Goal: Information Seeking & Learning: Learn about a topic

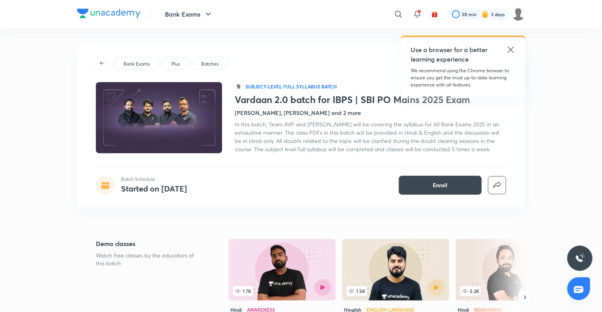
click at [154, 186] on h4 "Started on Jul 8" at bounding box center [154, 188] width 66 height 11
click at [113, 182] on div at bounding box center [105, 185] width 19 height 19
click at [103, 64] on icon "button" at bounding box center [102, 63] width 6 height 6
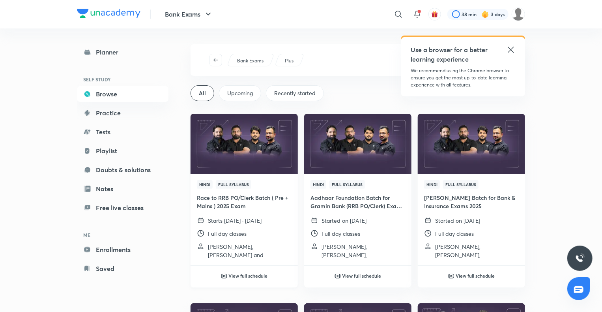
click at [260, 279] on h6 "View full schedule" at bounding box center [248, 275] width 39 height 7
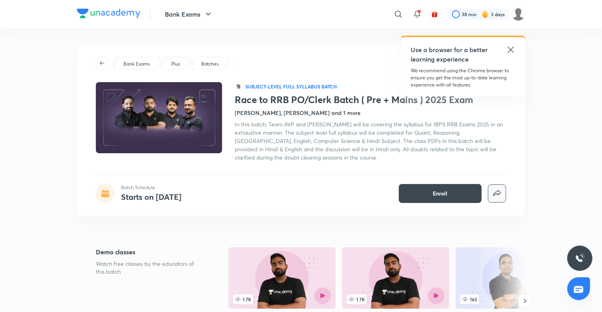
click at [496, 195] on icon "button" at bounding box center [497, 193] width 9 height 9
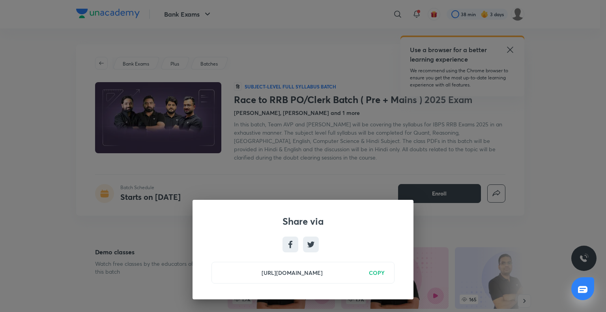
click at [378, 273] on h6 "COPY" at bounding box center [377, 272] width 16 height 8
click at [435, 227] on div "Share via https://unacademy.com/batch/race-to-rrb-poclerk-batch-pre-mains-2025-…" at bounding box center [303, 156] width 606 height 312
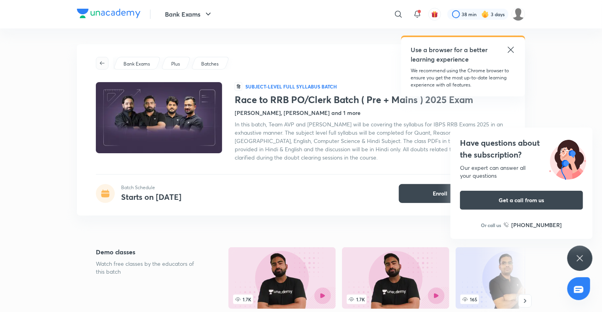
click at [98, 62] on span "button" at bounding box center [102, 63] width 12 height 6
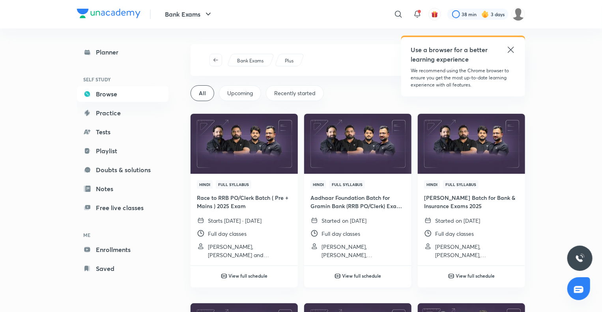
click at [366, 279] on div "View full schedule" at bounding box center [357, 270] width 107 height 22
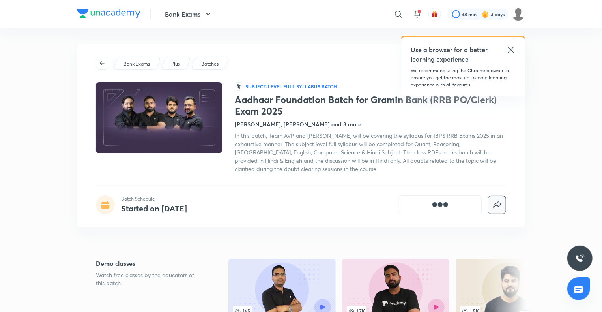
click at [496, 201] on icon "button" at bounding box center [497, 204] width 9 height 9
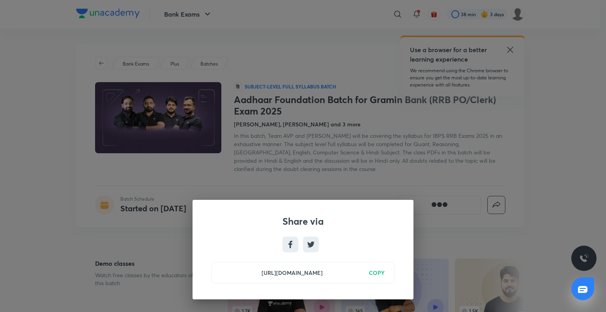
click at [375, 274] on h6 "COPY" at bounding box center [377, 272] width 16 height 8
click at [462, 124] on div "Share via https://unacademy.com/batch/aadhaar-foundation-batch-for-gramin-bank-…" at bounding box center [303, 156] width 606 height 312
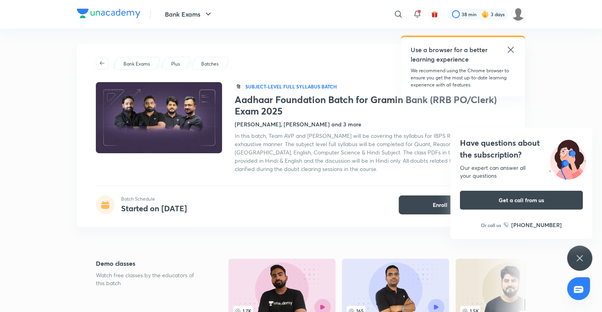
click at [514, 50] on icon at bounding box center [510, 49] width 9 height 9
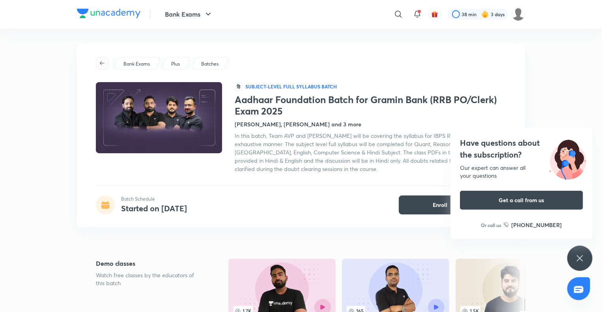
click at [101, 57] on button "button" at bounding box center [102, 63] width 13 height 13
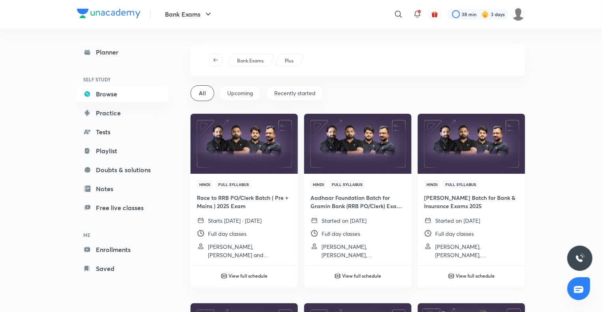
click at [480, 278] on h6 "View full schedule" at bounding box center [475, 275] width 39 height 7
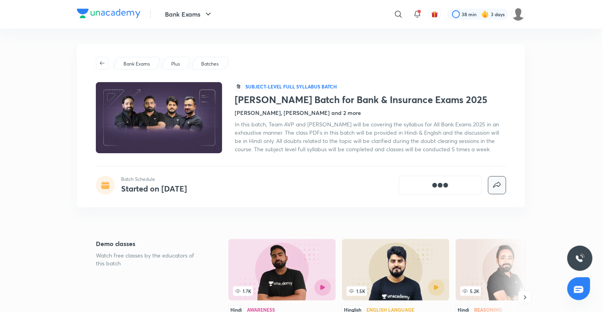
click at [489, 188] on button "button" at bounding box center [497, 185] width 18 height 18
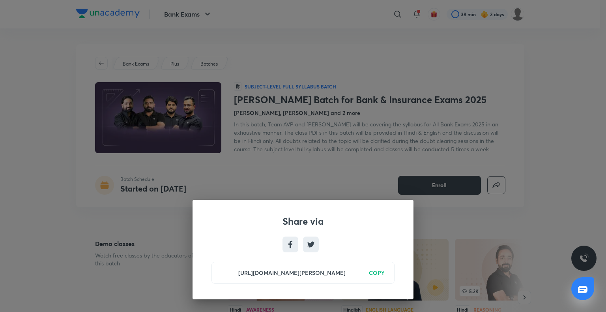
click at [381, 272] on h6 "COPY" at bounding box center [377, 272] width 16 height 8
click at [445, 231] on div "Share via https://unacademy.com/batch/nishchay-mains-batch-for-bank-insurance-e…" at bounding box center [303, 156] width 606 height 312
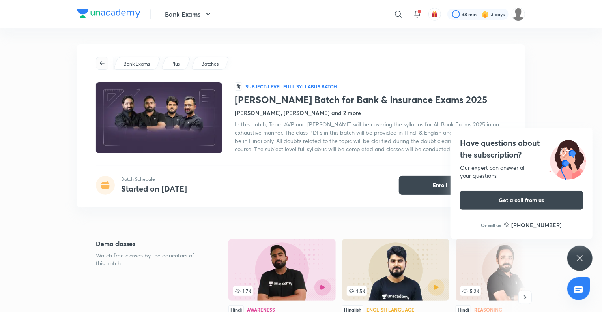
click at [99, 64] on span "button" at bounding box center [102, 63] width 12 height 6
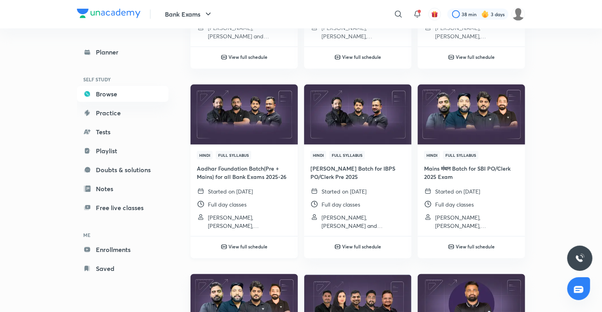
scroll to position [237, 0]
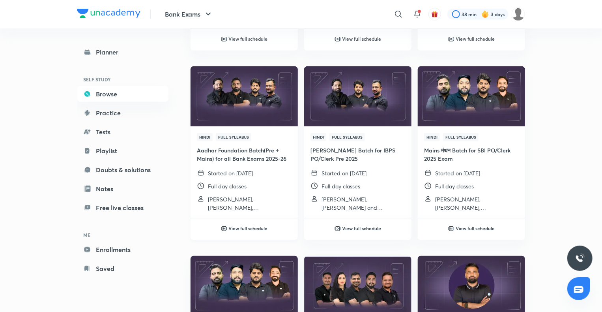
click at [259, 227] on h6 "View full schedule" at bounding box center [248, 228] width 39 height 7
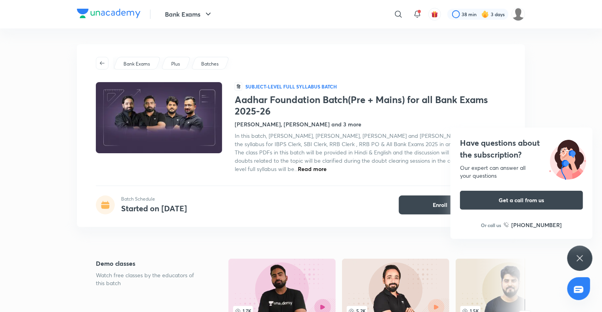
drag, startPoint x: 576, startPoint y: 125, endPoint x: 579, endPoint y: 139, distance: 14.2
click at [579, 139] on img at bounding box center [568, 158] width 50 height 43
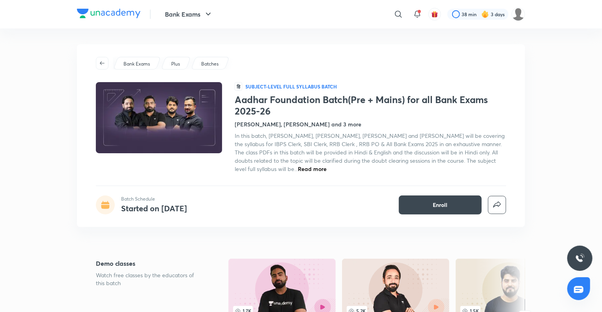
click at [497, 207] on icon "button" at bounding box center [497, 204] width 9 height 9
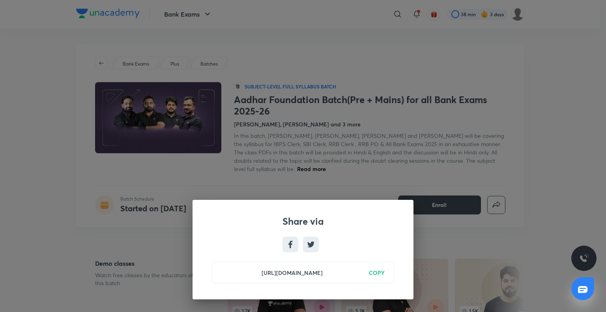
click at [379, 274] on h6 "COPY" at bounding box center [377, 272] width 16 height 8
click at [470, 85] on div "Share via https://unacademy.com/batch/aadhar-foundation-batchpre-mains-for-all-…" at bounding box center [303, 156] width 606 height 312
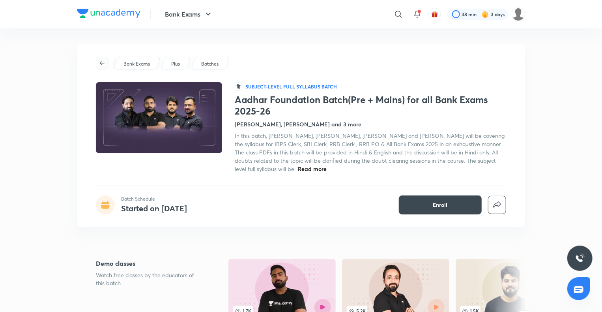
click at [97, 65] on span "button" at bounding box center [102, 63] width 12 height 6
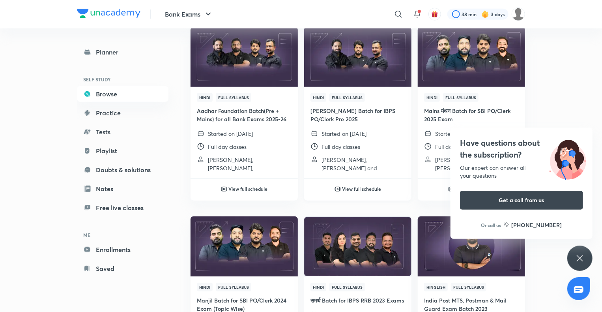
scroll to position [118, 0]
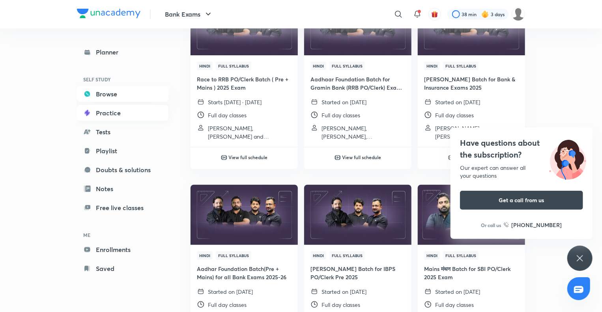
click at [107, 110] on link "Practice" at bounding box center [123, 113] width 92 height 16
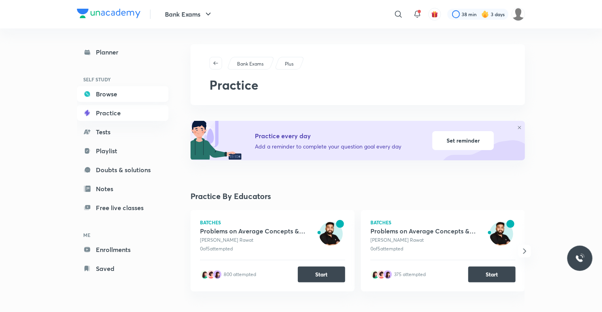
click at [100, 96] on link "Browse" at bounding box center [123, 94] width 92 height 16
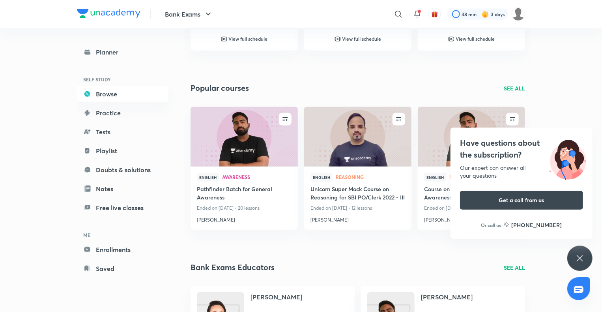
scroll to position [417, 0]
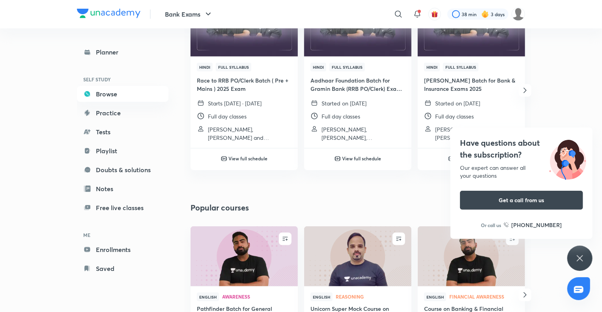
scroll to position [219, 0]
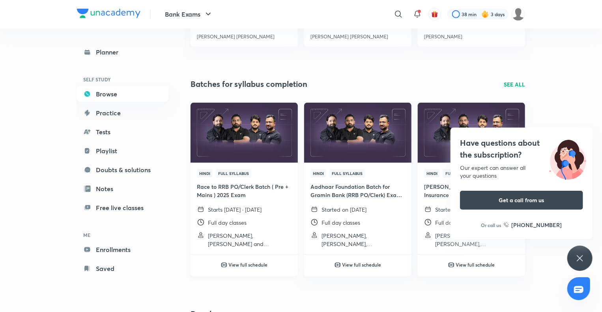
click at [223, 258] on div "View full schedule" at bounding box center [244, 259] width 107 height 22
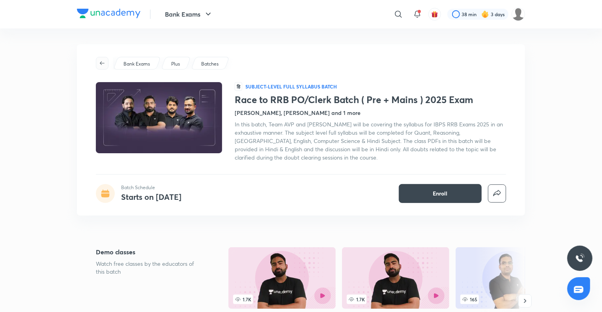
click at [103, 58] on button "button" at bounding box center [102, 63] width 13 height 13
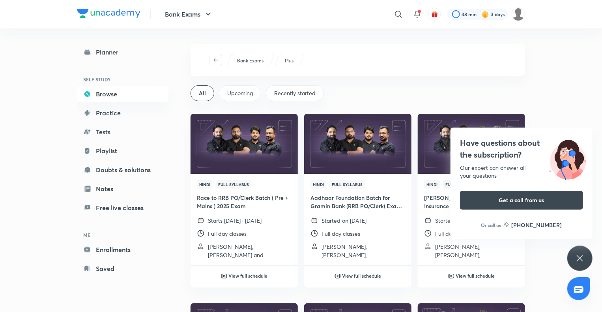
click at [252, 98] on div "Upcoming" at bounding box center [240, 93] width 42 height 16
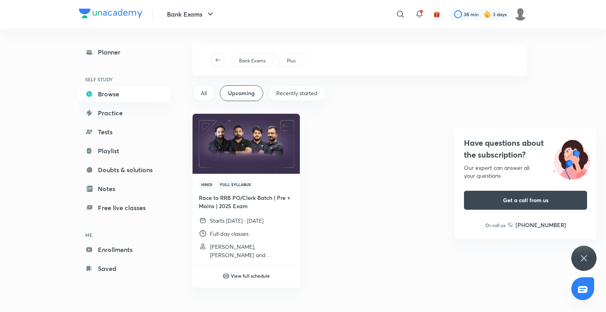
click at [208, 96] on div "All" at bounding box center [204, 93] width 23 height 16
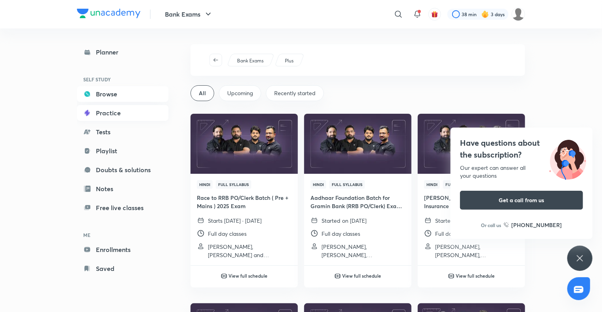
click at [132, 111] on link "Practice" at bounding box center [123, 113] width 92 height 16
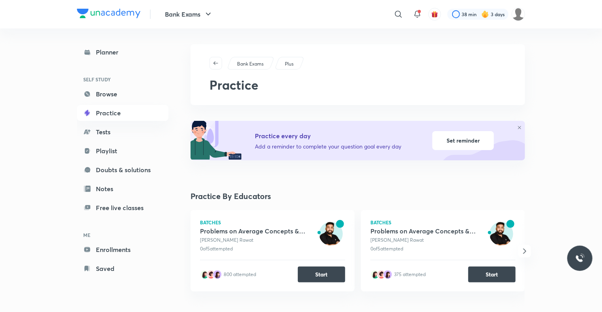
click at [136, 97] on link "Browse" at bounding box center [123, 94] width 92 height 16
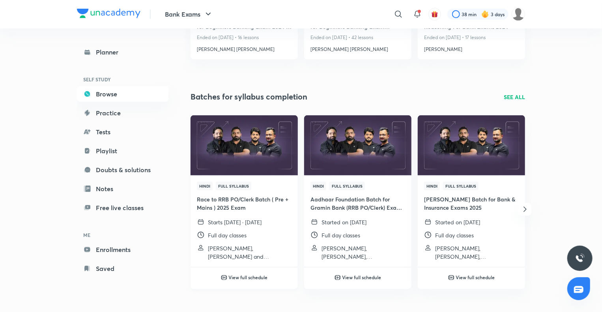
scroll to position [158, 0]
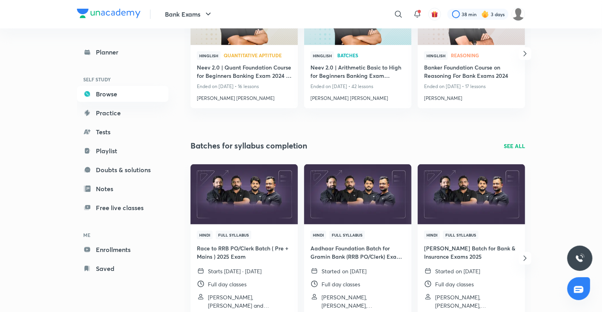
click at [511, 143] on p "SEE ALL" at bounding box center [514, 146] width 21 height 8
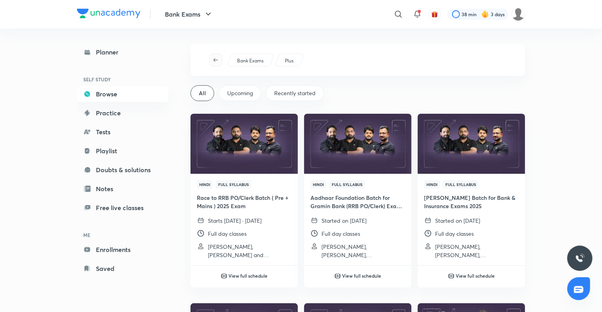
click at [217, 59] on icon "button" at bounding box center [216, 60] width 6 height 6
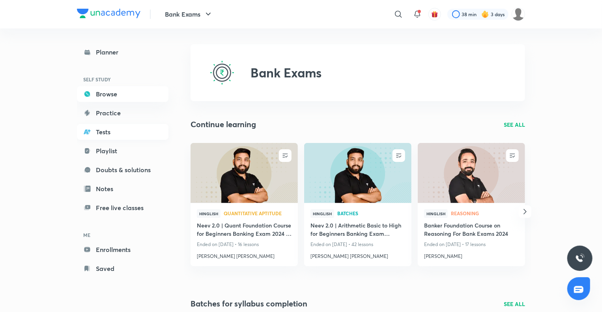
click at [146, 133] on link "Tests" at bounding box center [123, 132] width 92 height 16
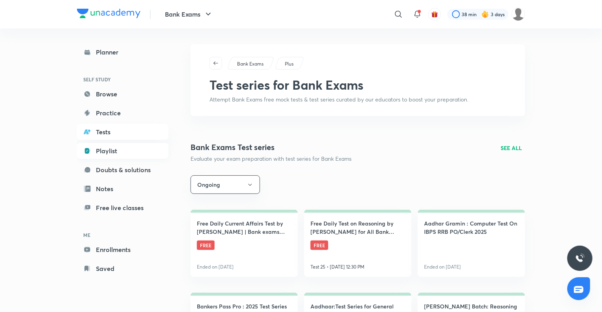
click at [149, 148] on link "Playlist" at bounding box center [123, 151] width 92 height 16
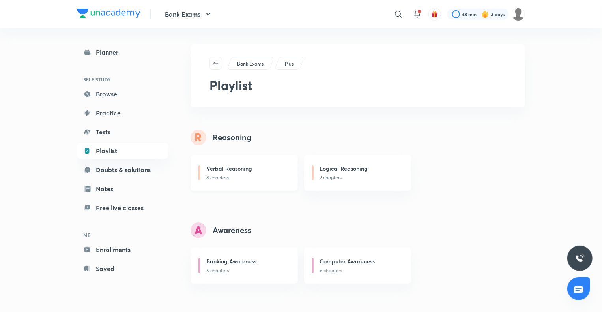
click at [290, 174] on div "Verbal Reasoning 8 chapters" at bounding box center [244, 173] width 107 height 36
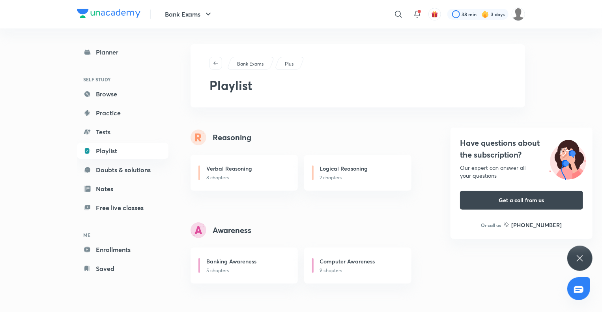
click at [583, 268] on div "Have questions about the subscription? Our expert can answer all your questions…" at bounding box center [580, 258] width 25 height 25
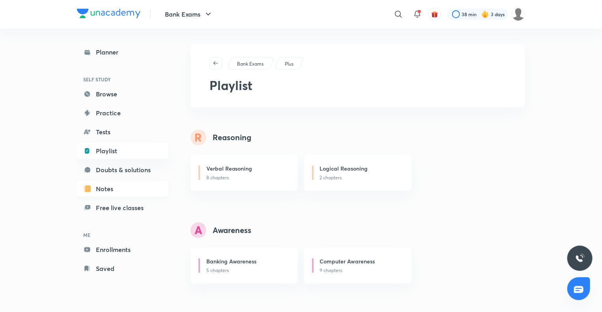
click at [137, 191] on link "Notes" at bounding box center [123, 189] width 92 height 16
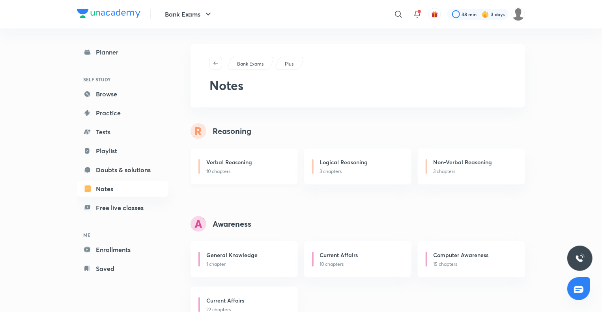
click at [200, 171] on div "Verbal Reasoning 10 chapters" at bounding box center [244, 166] width 107 height 36
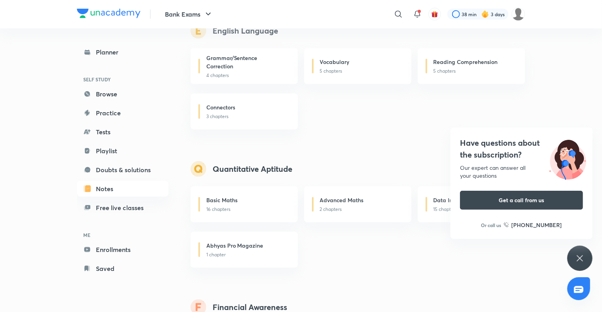
scroll to position [394, 0]
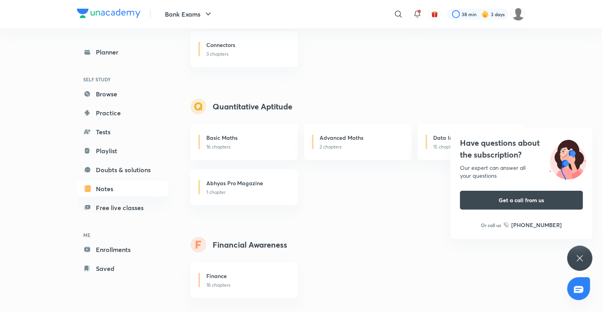
click at [586, 253] on div "Have questions about the subscription? Our expert can answer all your questions…" at bounding box center [580, 258] width 25 height 25
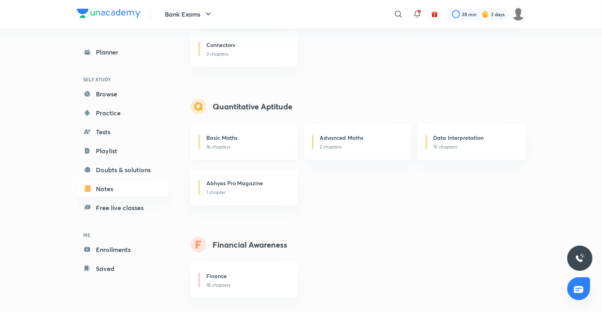
click at [271, 138] on div "Basic Maths" at bounding box center [247, 138] width 82 height 10
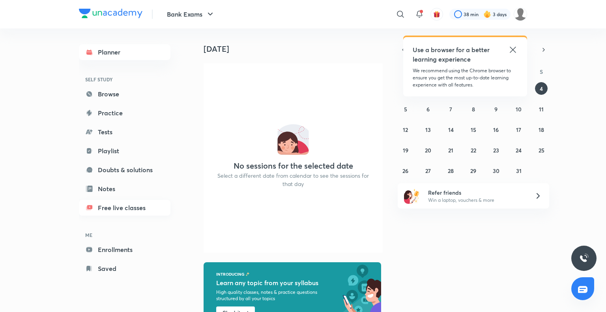
click at [119, 204] on link "Free live classes" at bounding box center [125, 208] width 92 height 16
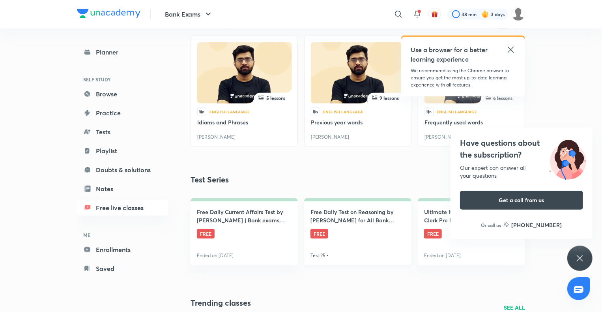
scroll to position [235, 0]
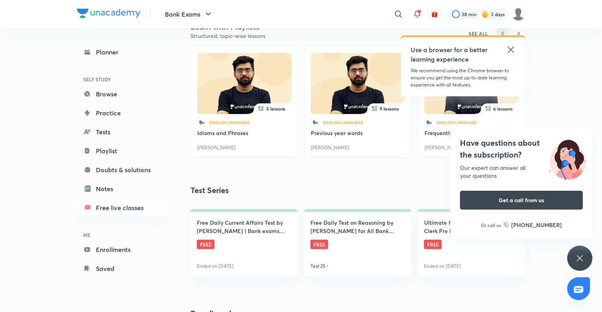
click at [512, 49] on icon at bounding box center [511, 50] width 6 height 6
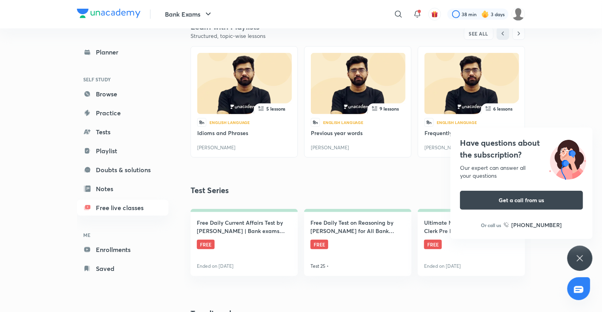
click at [584, 253] on icon at bounding box center [580, 257] width 9 height 9
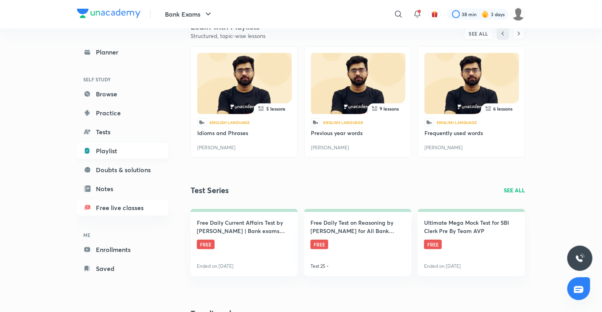
click at [112, 149] on link "Playlist" at bounding box center [123, 151] width 92 height 16
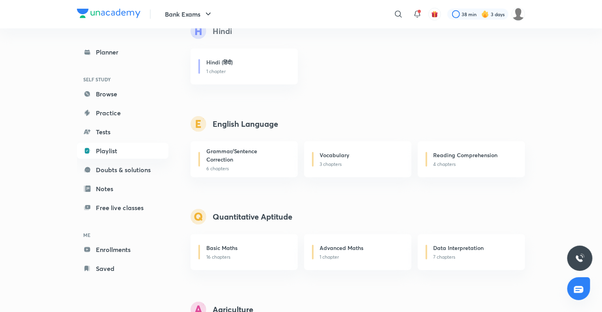
scroll to position [291, 0]
click at [125, 267] on link "Saved" at bounding box center [123, 269] width 92 height 16
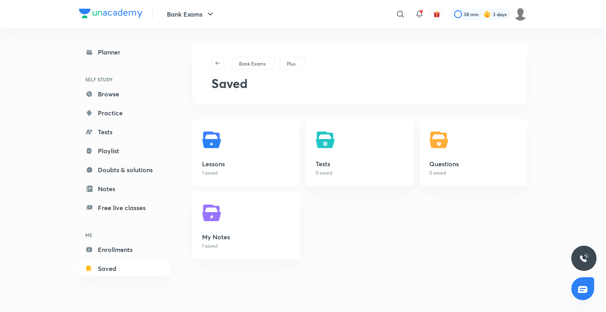
click at [292, 162] on link "Lessons 1 saved" at bounding box center [246, 152] width 107 height 67
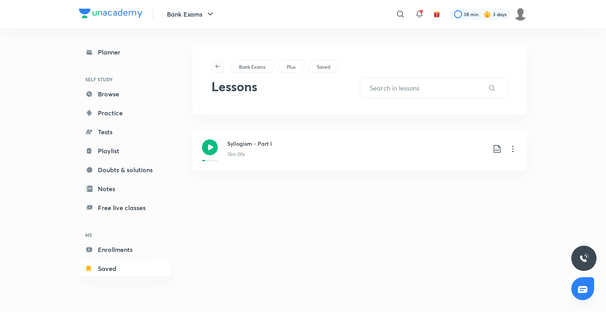
click at [218, 69] on icon "button" at bounding box center [218, 66] width 6 height 6
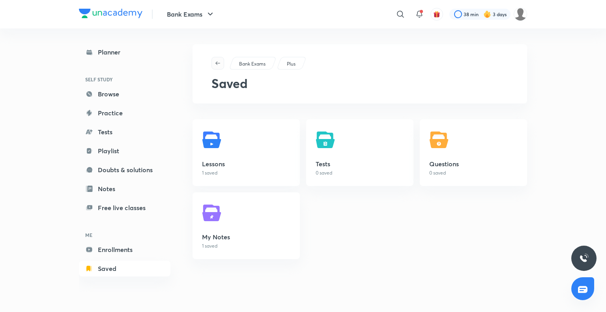
click at [216, 64] on icon "button" at bounding box center [218, 63] width 6 height 6
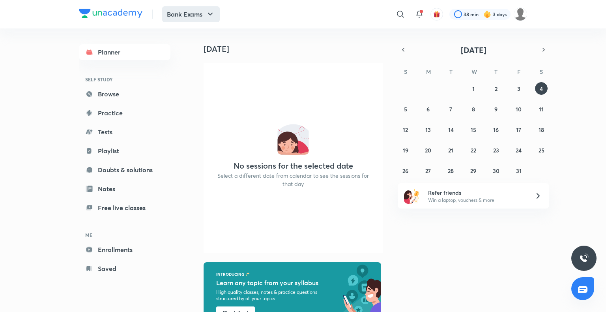
click at [202, 20] on button "Bank Exams" at bounding box center [191, 14] width 58 height 16
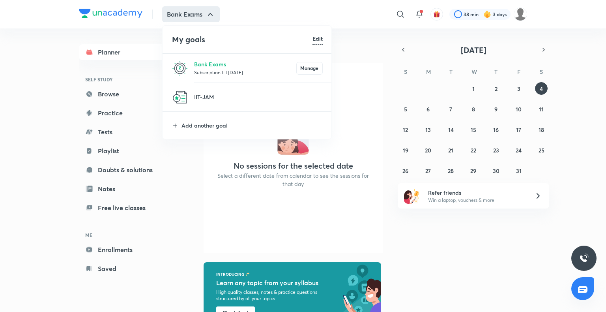
click at [139, 266] on div at bounding box center [303, 156] width 606 height 312
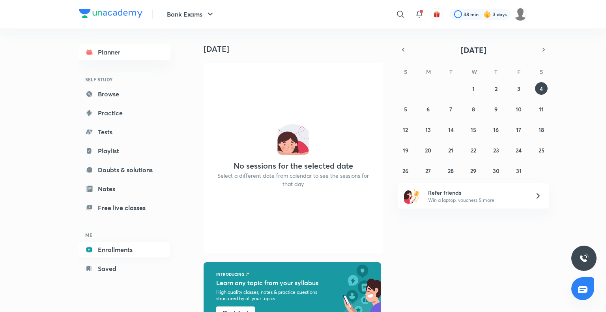
click at [141, 253] on link "Enrollments" at bounding box center [125, 250] width 92 height 16
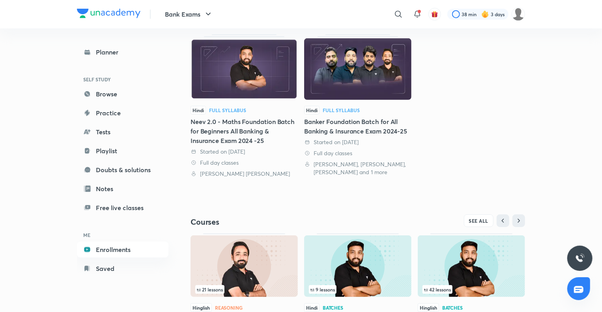
scroll to position [242, 0]
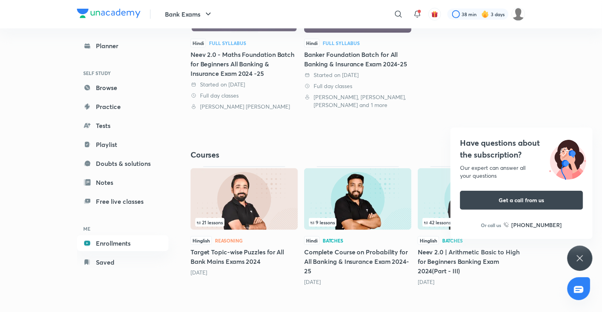
click at [591, 257] on div "Have questions about the subscription? Our expert can answer all your questions…" at bounding box center [580, 258] width 25 height 25
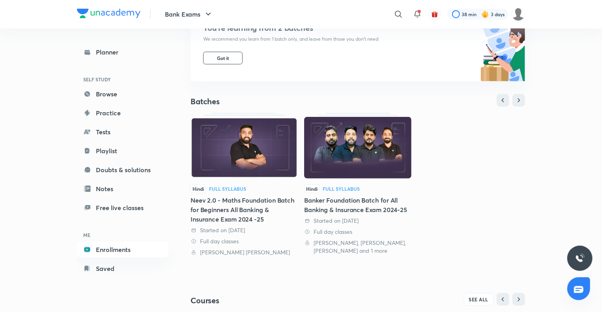
scroll to position [84, 0]
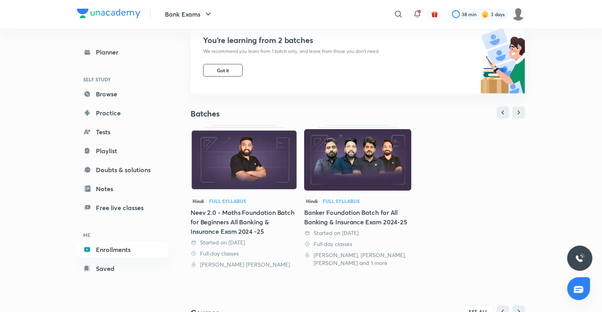
click at [255, 233] on div "Neev 2.0 - Maths Foundation Batch for Beginners All Banking & Insurance Exam 20…" at bounding box center [244, 222] width 107 height 28
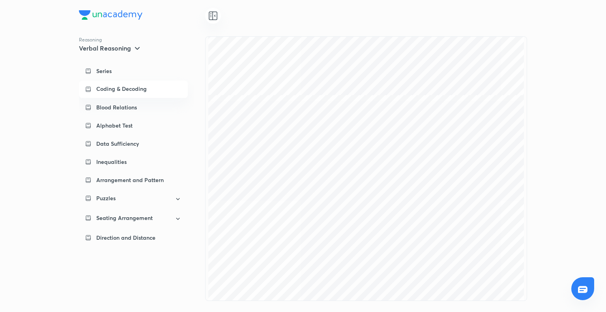
scroll to position [1579, 0]
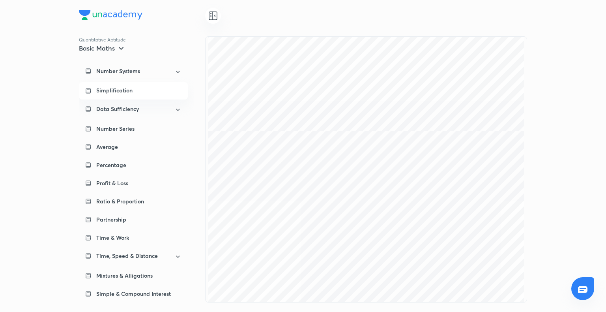
scroll to position [4855, 0]
click at [551, 144] on div "Quantitative Aptitude Basic Maths Number Systems Simplification Data Sufficienc…" at bounding box center [303, 156] width 606 height 312
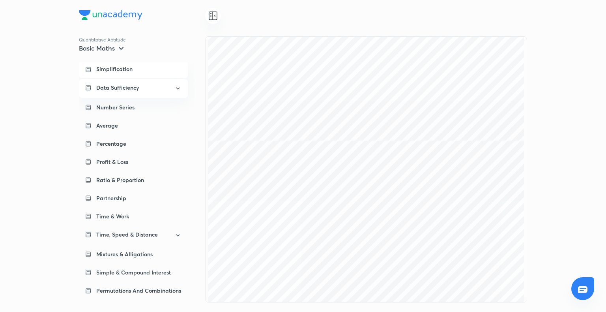
scroll to position [39, 0]
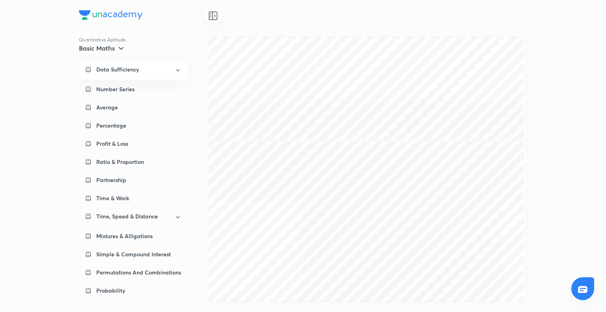
click at [164, 76] on div "Data Sufficiency" at bounding box center [133, 70] width 109 height 19
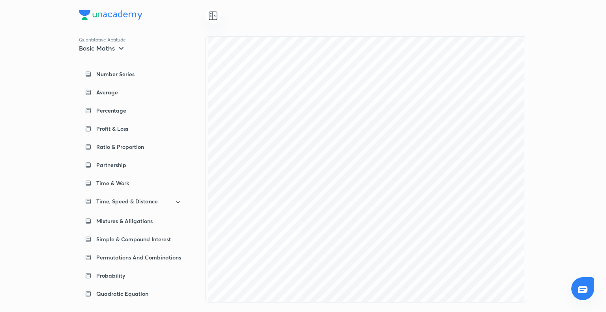
scroll to position [122, 0]
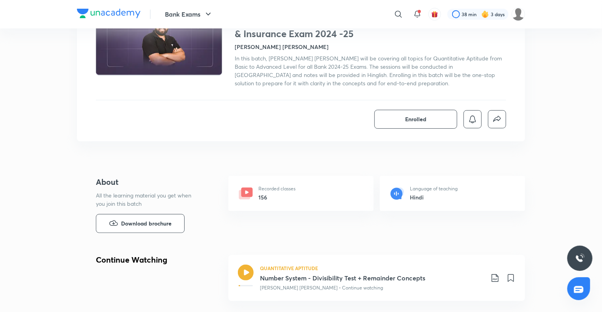
scroll to position [118, 0]
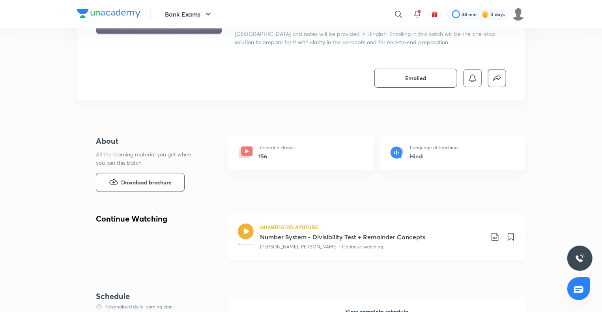
click at [303, 255] on div "QUANTITATIVE APTITUDE Number System - Divisibility Test + Remainder Concepts [P…" at bounding box center [377, 237] width 297 height 46
